Goal: Information Seeking & Learning: Find specific fact

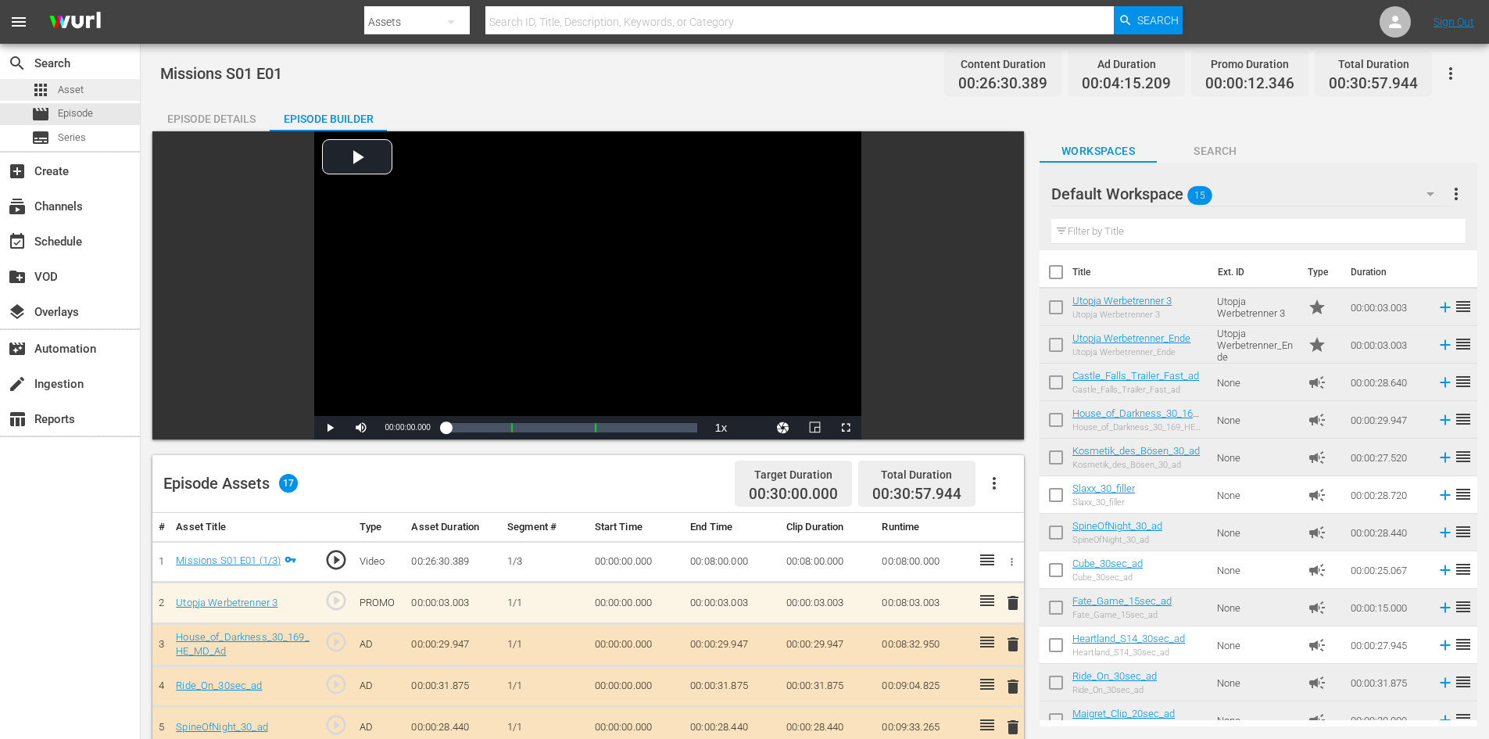
click at [79, 91] on span "Asset" at bounding box center [71, 90] width 26 height 16
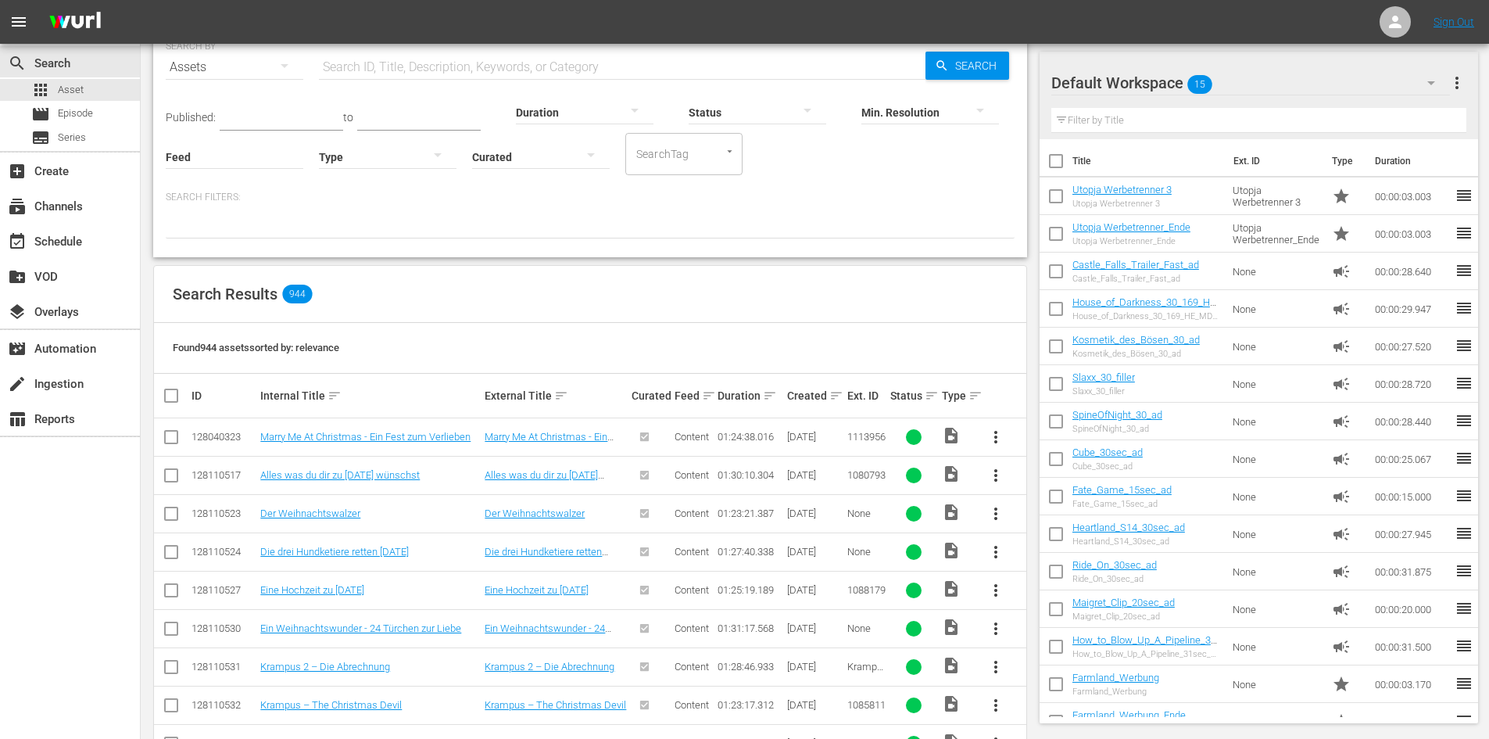
scroll to position [313, 0]
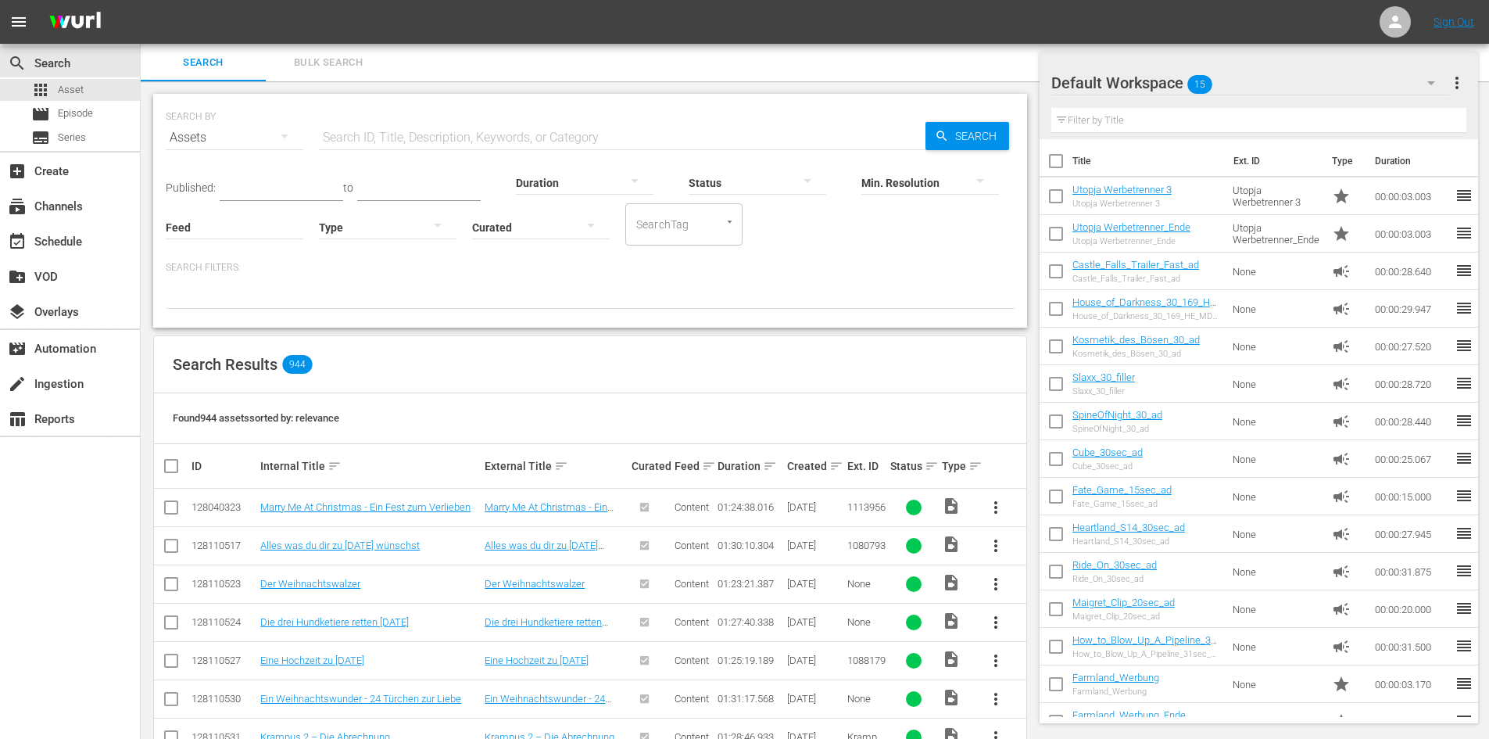
scroll to position [235, 0]
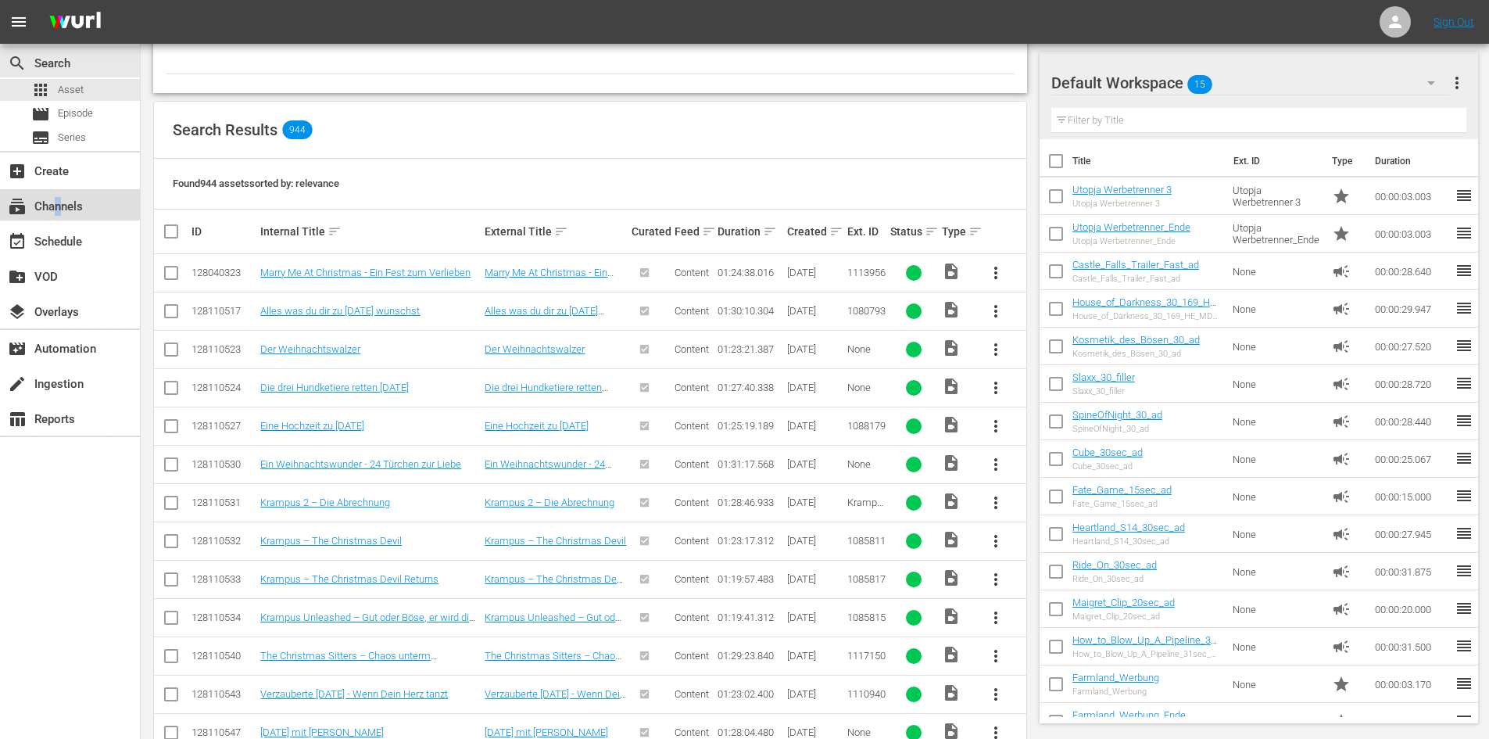
click at [59, 210] on div "subscriptions Channels" at bounding box center [44, 204] width 88 height 14
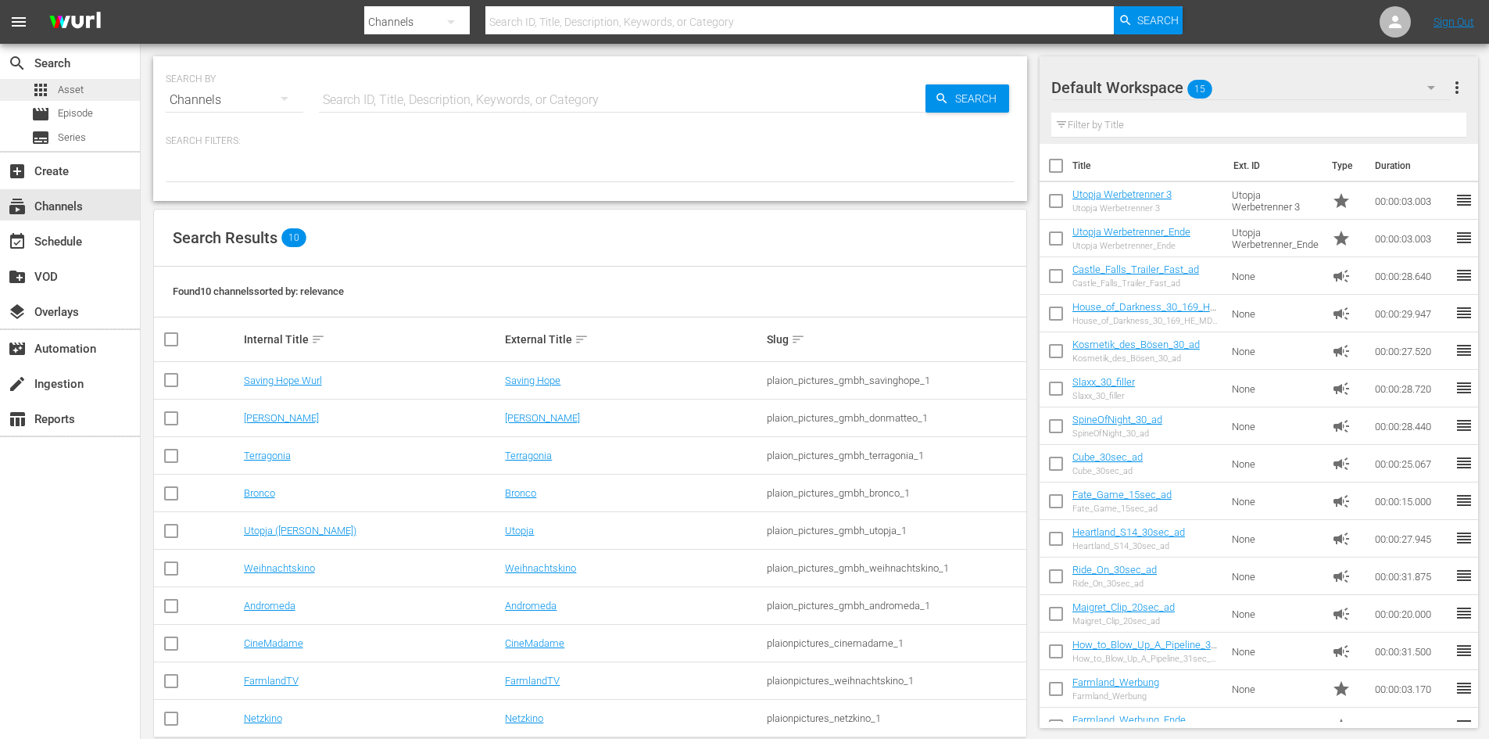
click at [73, 80] on div "apps Asset" at bounding box center [57, 90] width 52 height 22
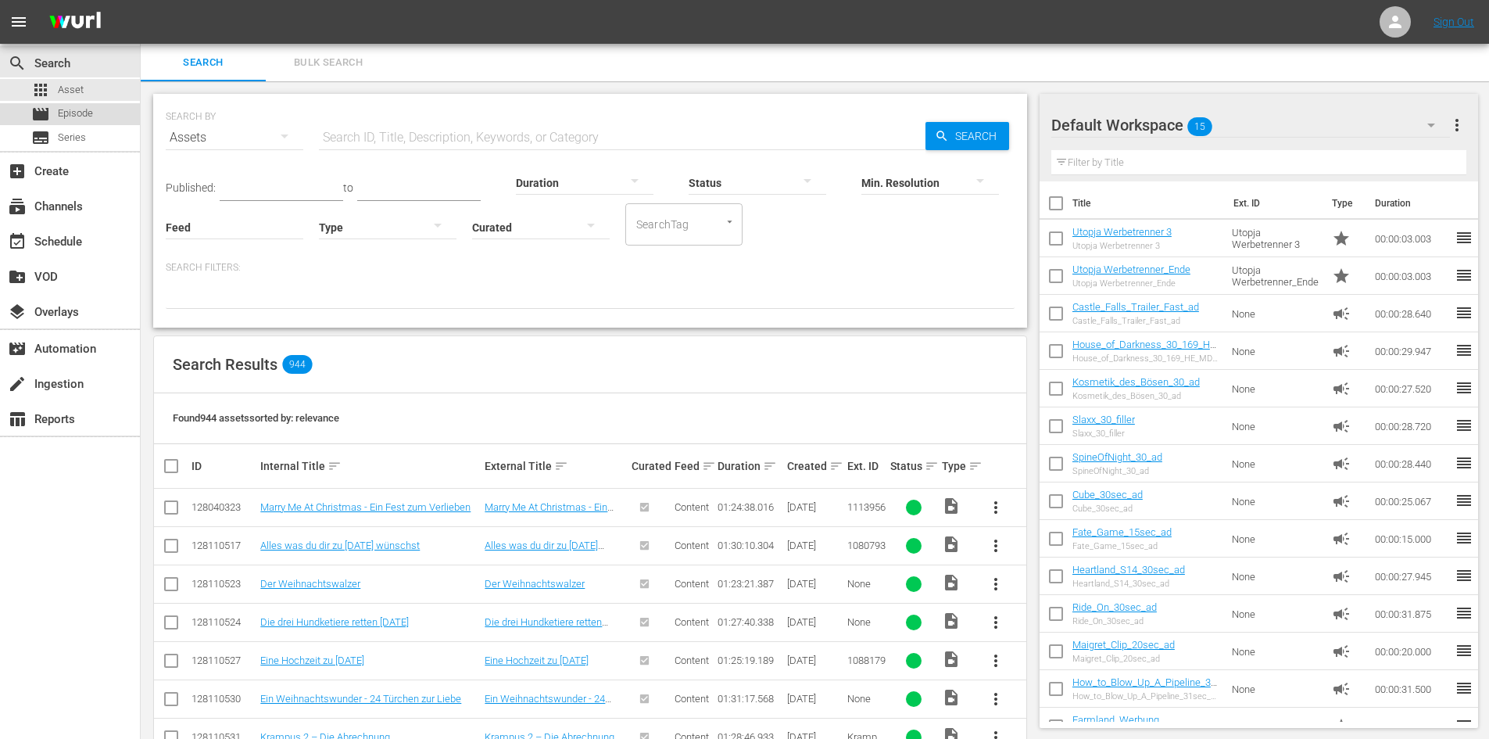
click at [81, 109] on span "Episode" at bounding box center [75, 114] width 35 height 16
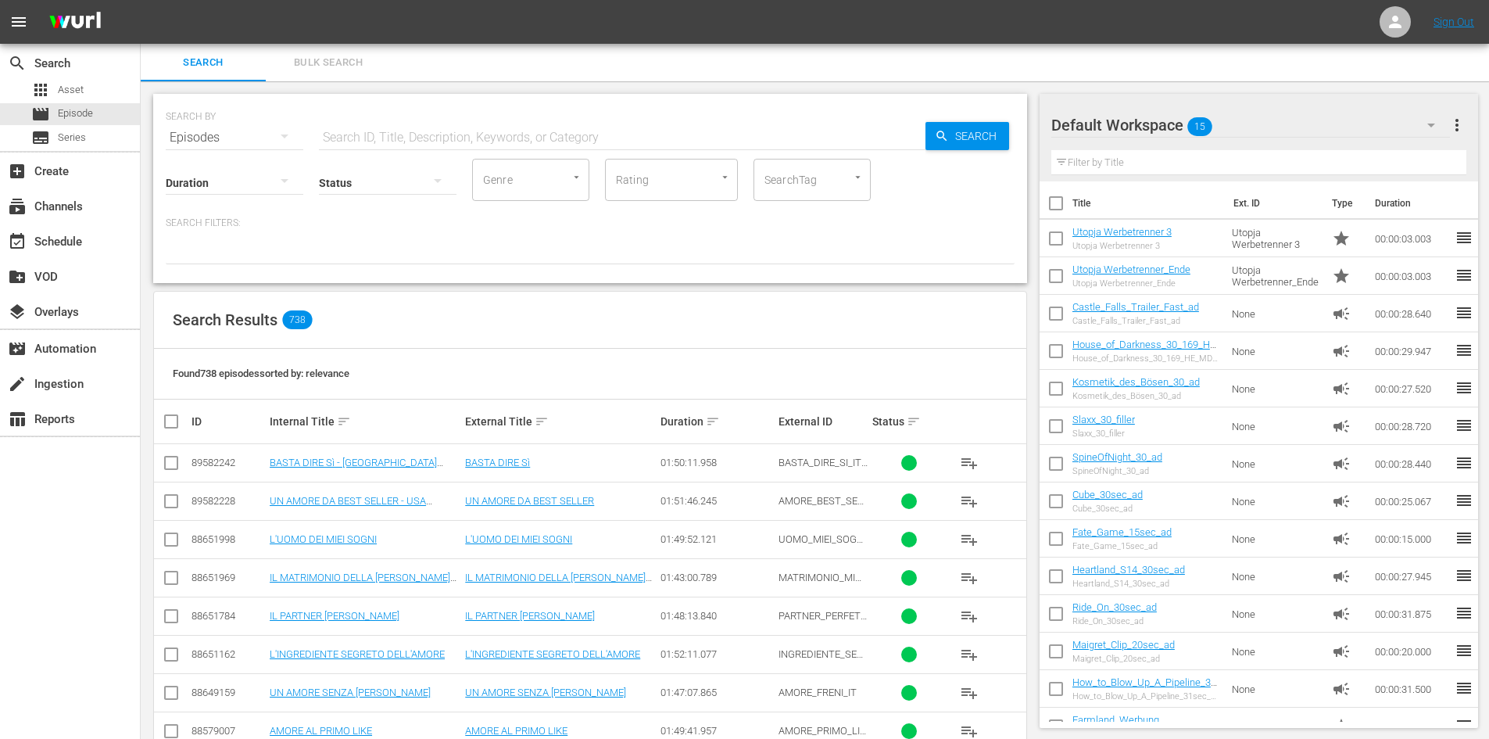
click at [360, 139] on input "text" at bounding box center [622, 138] width 607 height 38
click at [584, 137] on input "text" at bounding box center [622, 138] width 607 height 38
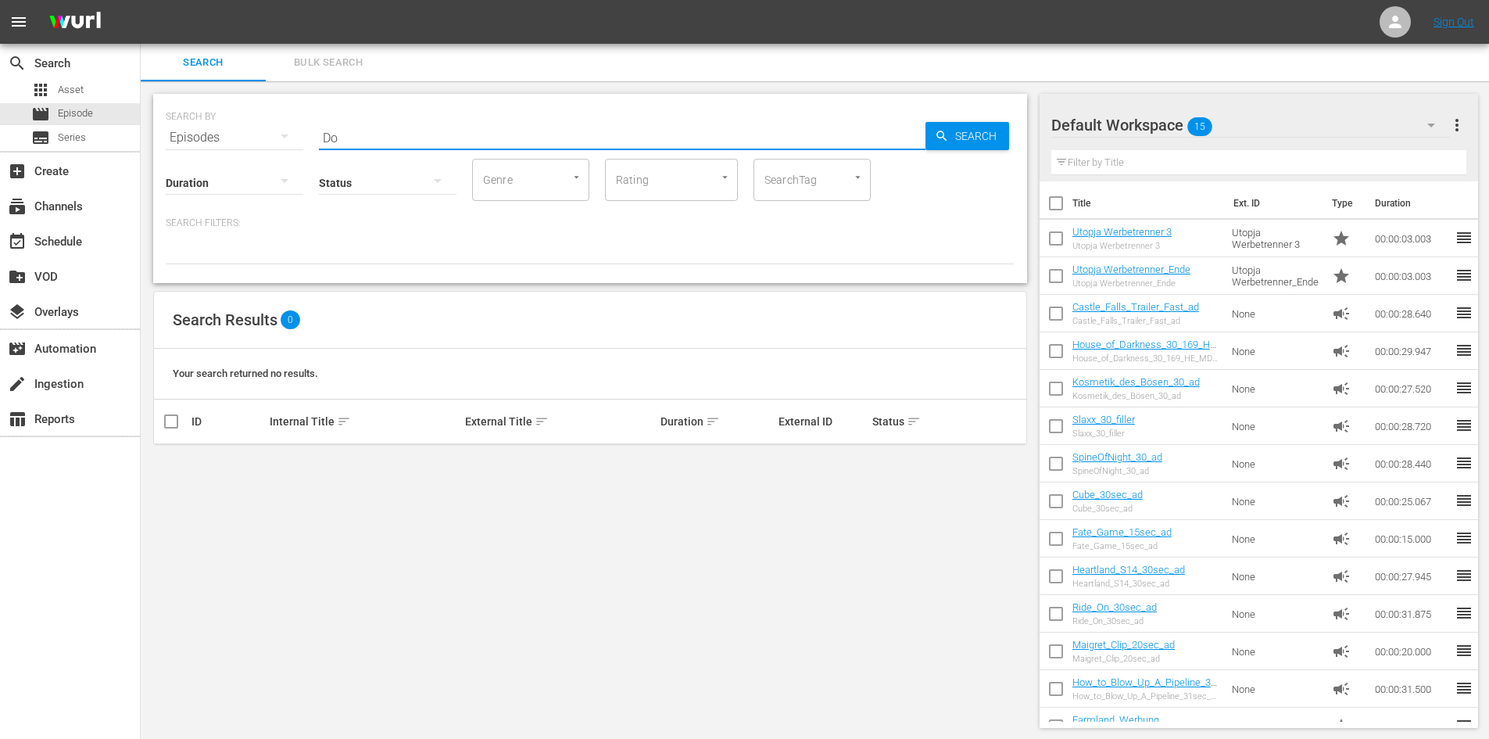
type input "D"
type input "Saving hope"
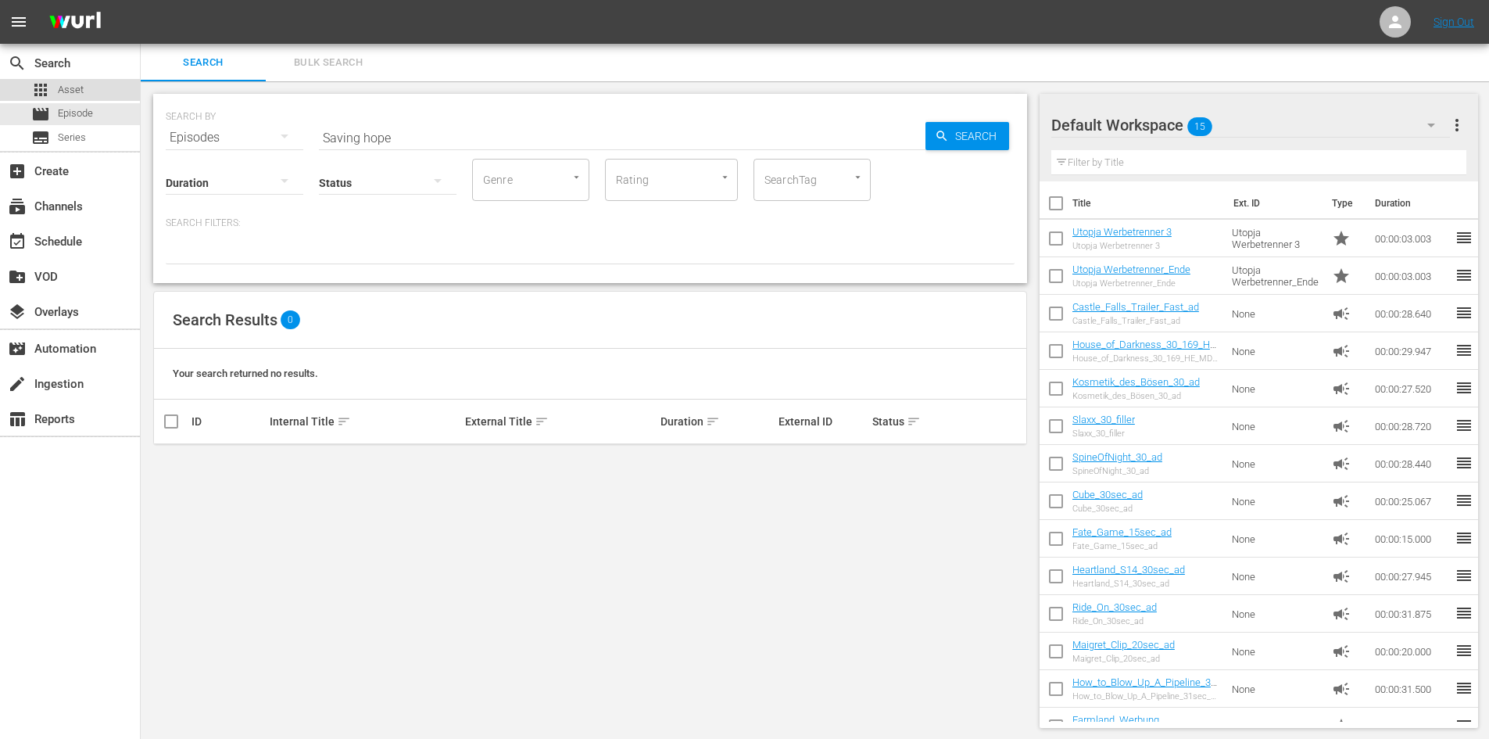
click at [91, 88] on div "apps Asset" at bounding box center [70, 90] width 140 height 22
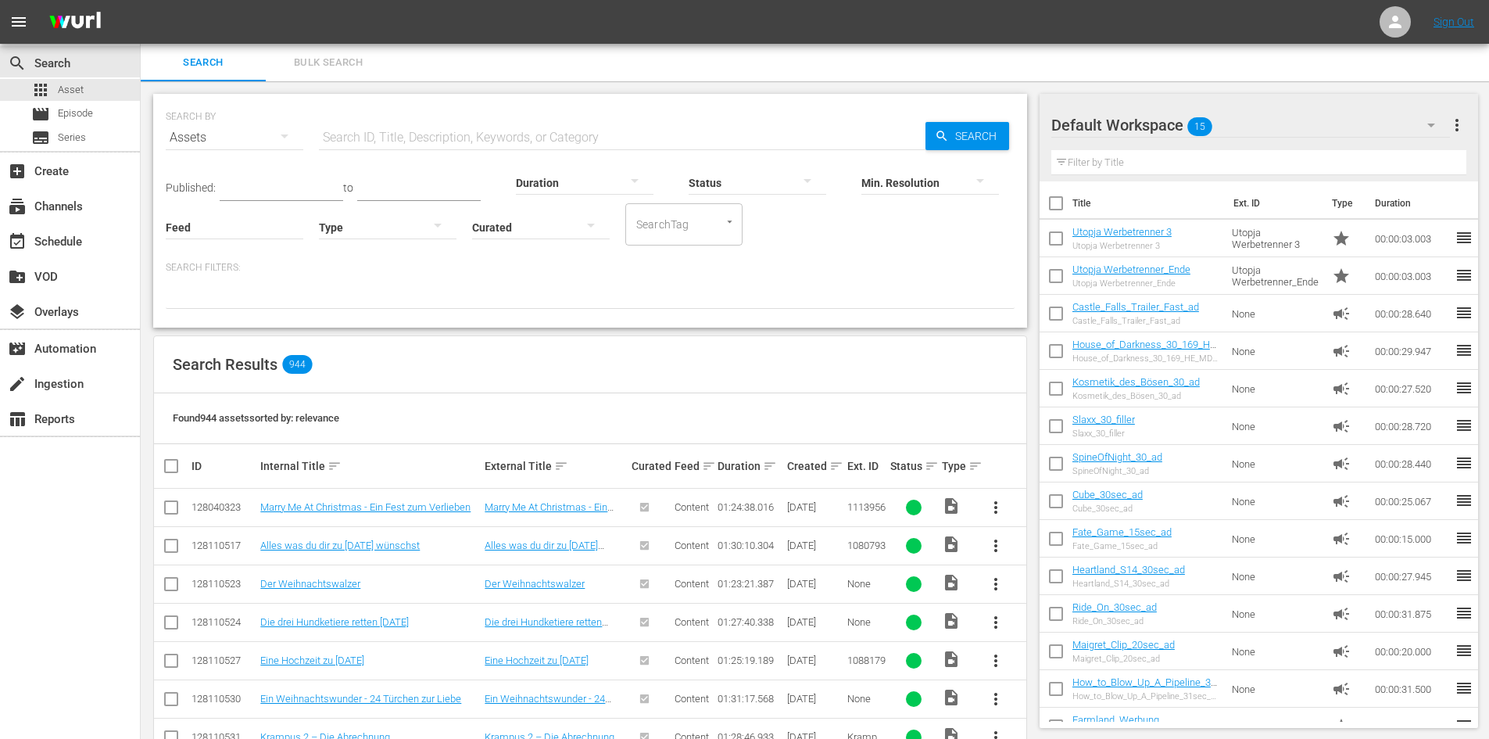
click at [400, 138] on input "text" at bounding box center [622, 138] width 607 height 38
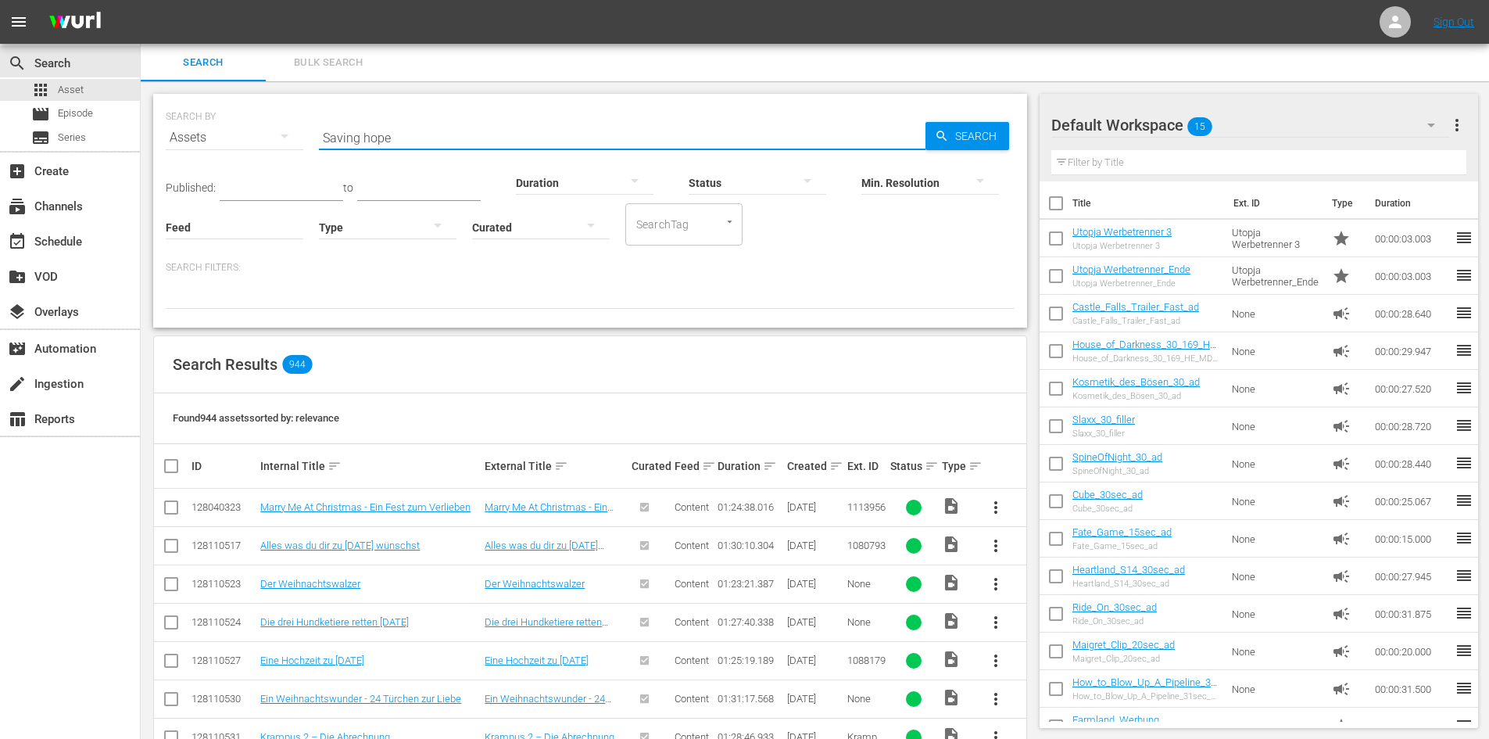
type input "Saving hope"
drag, startPoint x: 430, startPoint y: 135, endPoint x: 285, endPoint y: 155, distance: 146.7
click at [285, 155] on div "SEARCH BY Search By Assets Search ID, Title, Description, Keywords, or Category…" at bounding box center [590, 128] width 849 height 56
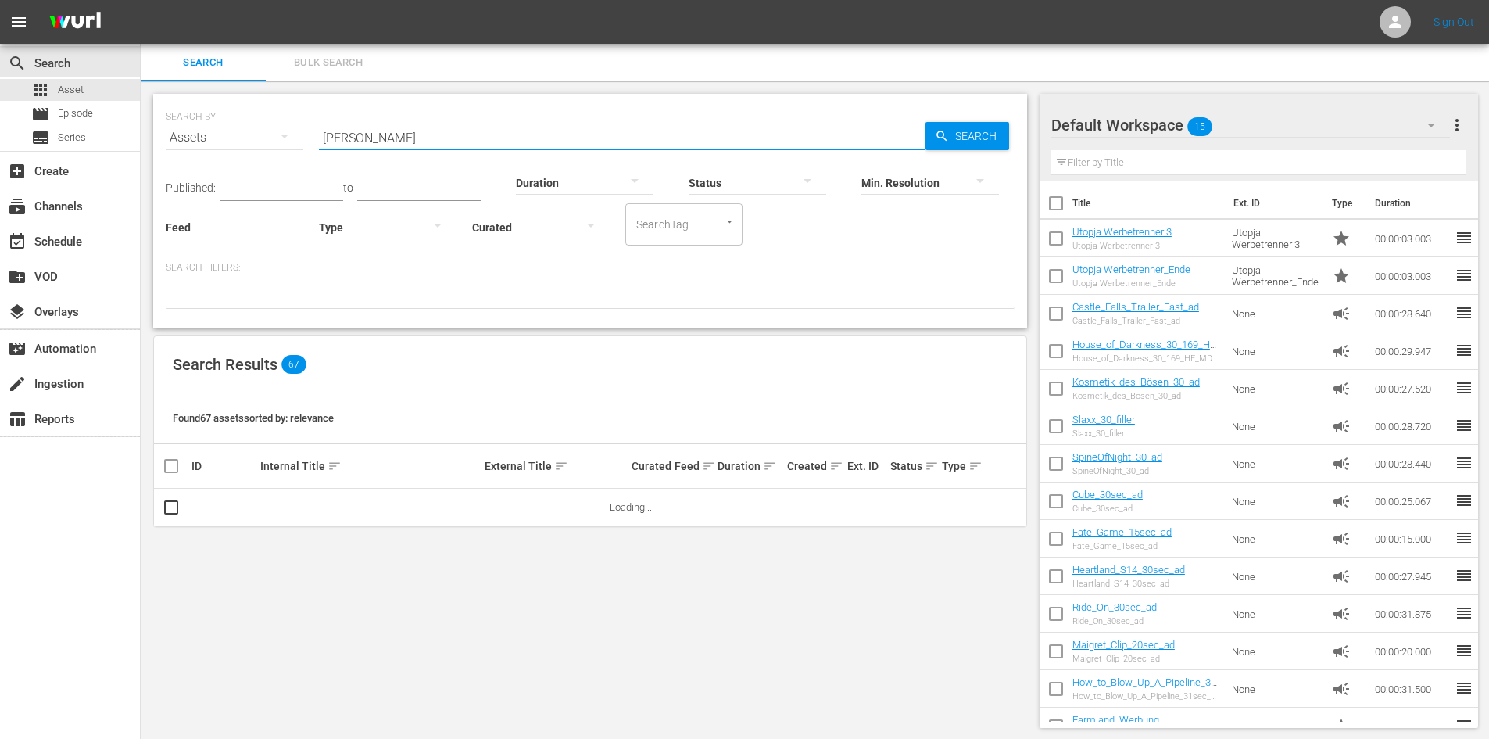
type input "Don matteo"
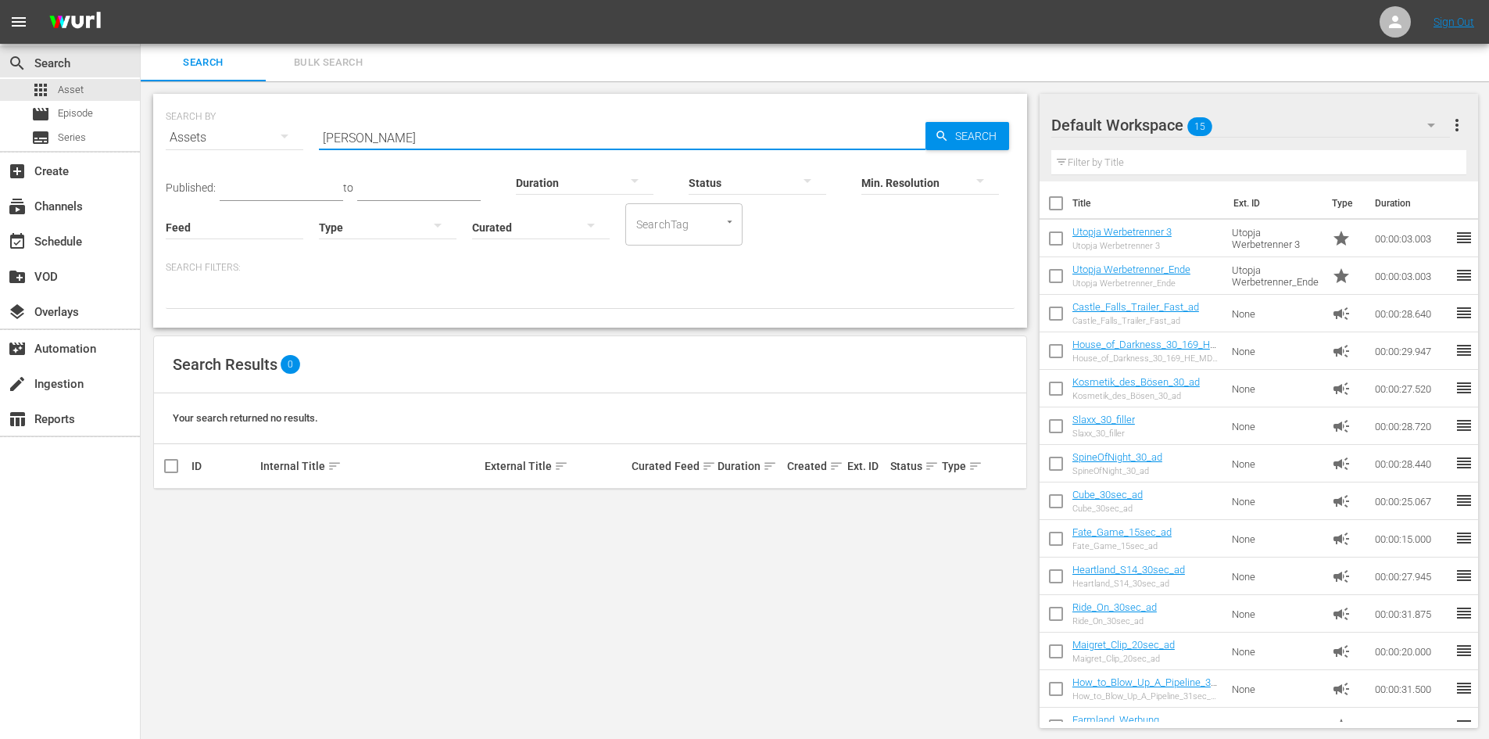
drag, startPoint x: 470, startPoint y: 133, endPoint x: 314, endPoint y: 139, distance: 155.7
click at [315, 139] on div "SEARCH BY Search By Assets Search ID, Title, Description, Keywords, or Category…" at bounding box center [590, 128] width 849 height 56
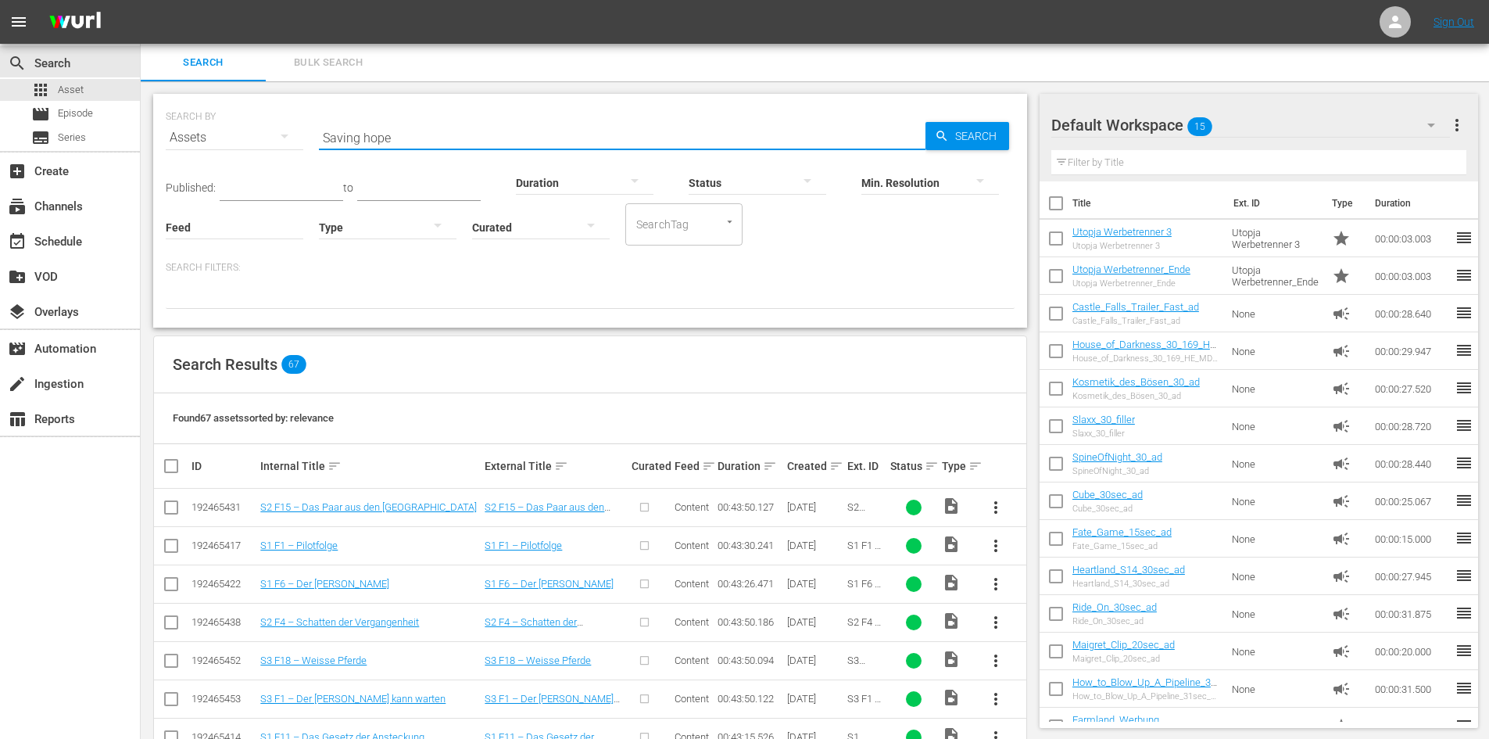
type input "Saving hope"
